Goal: Task Accomplishment & Management: Use online tool/utility

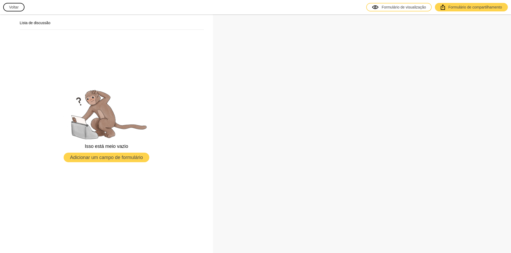
click at [14, 7] on font "Voltar" at bounding box center [14, 7] width 10 height 4
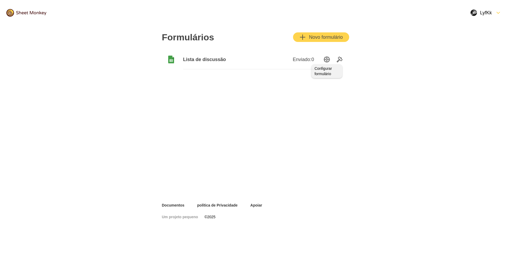
click at [327, 61] on icon "Opções de configuração" at bounding box center [326, 59] width 6 height 6
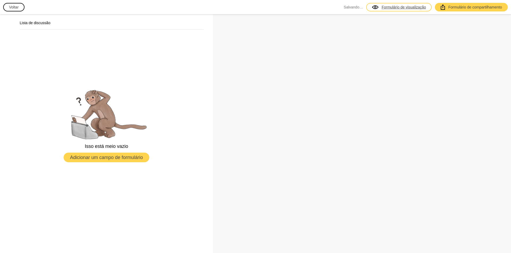
click at [414, 6] on font "Formulário de visualização" at bounding box center [403, 7] width 44 height 4
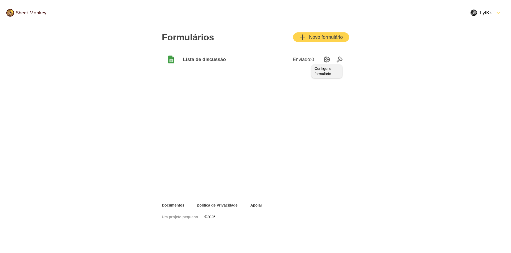
click at [325, 58] on icon "Opções de configuração" at bounding box center [326, 59] width 6 height 6
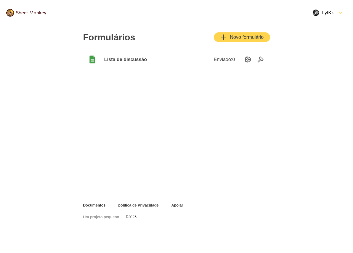
click at [141, 60] on font "Lista de discussão" at bounding box center [125, 59] width 43 height 5
click at [90, 60] on icon at bounding box center [93, 60] width 6 height 8
click at [261, 58] on icon "Ferramentas" at bounding box center [261, 59] width 6 height 6
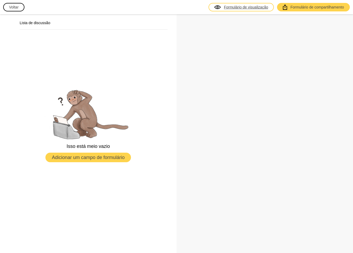
click at [247, 11] on link "Formulário de visualização" at bounding box center [242, 7] width 66 height 9
